Goal: Browse casually

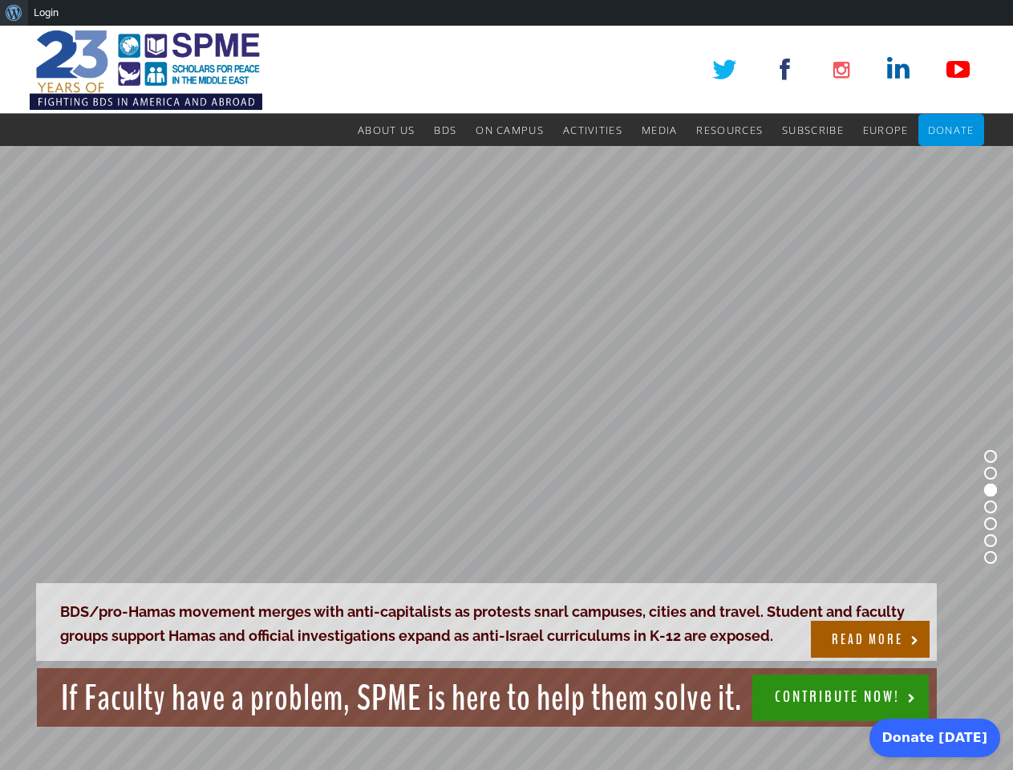
click at [506, 398] on rs-slide "BDS/pro-Hamas movement merges with anti-capitalists as protests snarl campuses,…" at bounding box center [506, 507] width 1013 height 722
click at [506, 13] on div "About WordPress About WordPress Get Involved [DOMAIN_NAME] Documentation Learn …" at bounding box center [506, 13] width 1013 height 26
click at [506, 398] on rs-slide "BDS/pro-Hamas movement merges with anti-capitalists as protests snarl campuses,…" at bounding box center [506, 507] width 1013 height 722
click at [506, 458] on rs-slide "BDS/pro-Hamas movement merges with anti-capitalists as protests snarl campuses,…" at bounding box center [506, 507] width 1013 height 722
click at [991, 457] on rs-bullet at bounding box center [991, 456] width 13 height 13
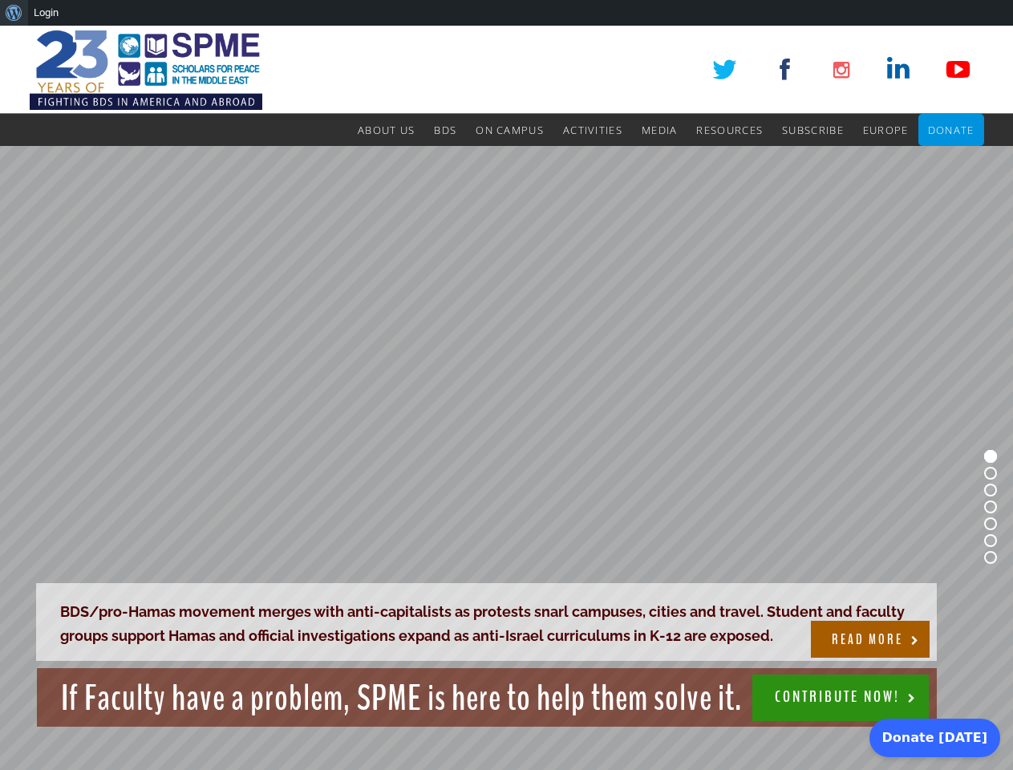
click at [991, 473] on rs-bullet at bounding box center [991, 473] width 13 height 13
click at [991, 490] on rs-bullet at bounding box center [991, 490] width 13 height 13
click at [991, 507] on rs-bullet at bounding box center [991, 507] width 13 height 13
click at [991, 524] on rs-bullet at bounding box center [991, 524] width 13 height 13
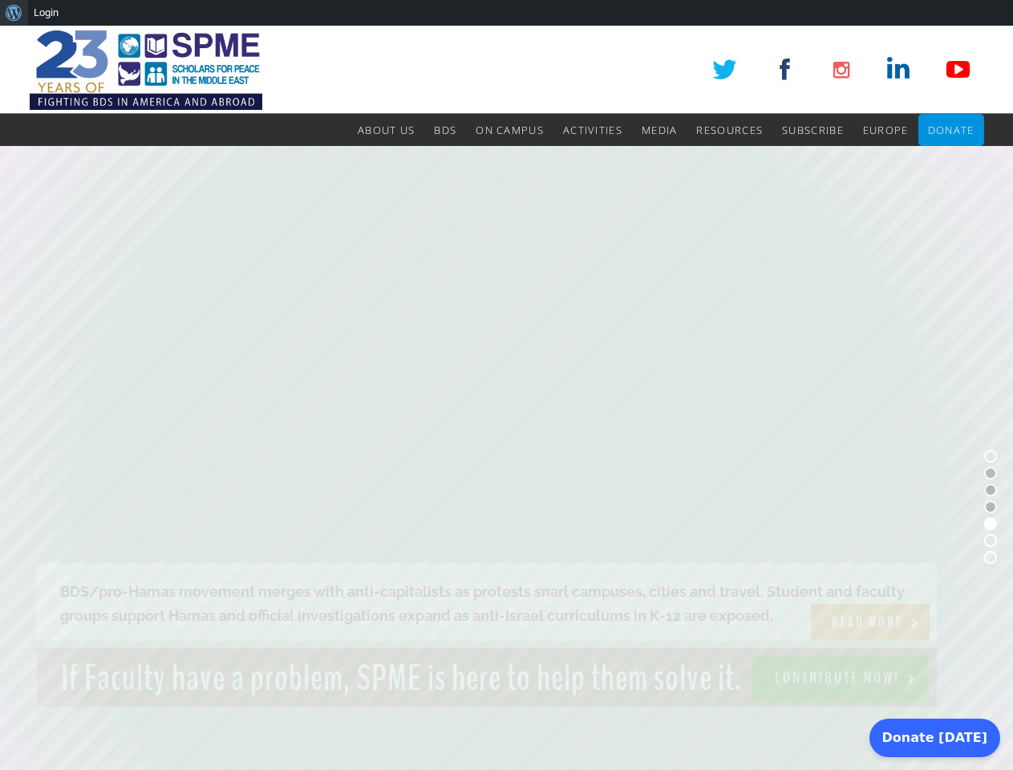
click at [991, 541] on rs-bullet at bounding box center [991, 540] width 13 height 13
